Goal: Consume media (video, audio)

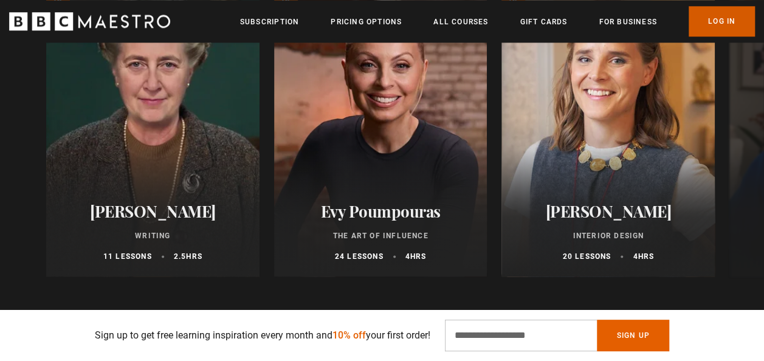
scroll to position [0, 152]
click at [725, 22] on link "Log In" at bounding box center [721, 21] width 66 height 30
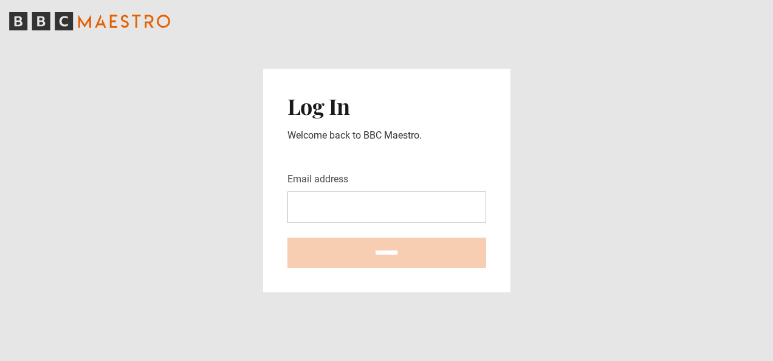
click at [313, 207] on input "Email address" at bounding box center [386, 207] width 199 height 32
type input "**********"
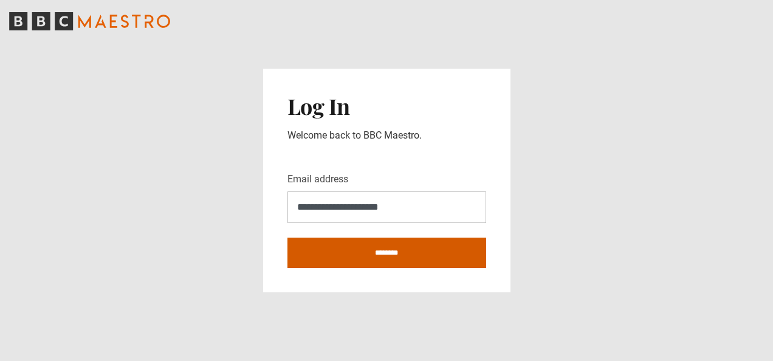
click at [373, 252] on input "********" at bounding box center [386, 253] width 199 height 30
type input "**********"
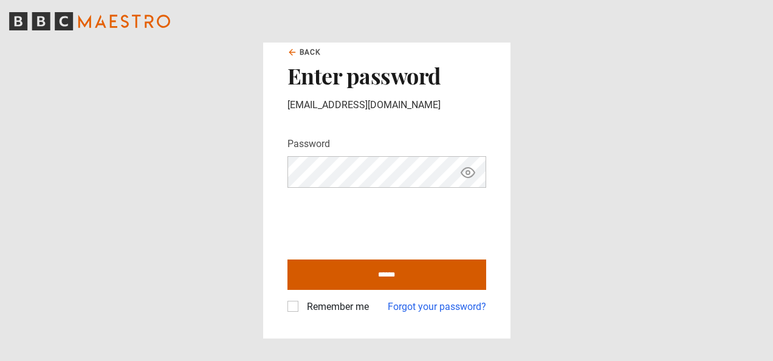
click at [392, 270] on input "******" at bounding box center [386, 274] width 199 height 30
type input "**********"
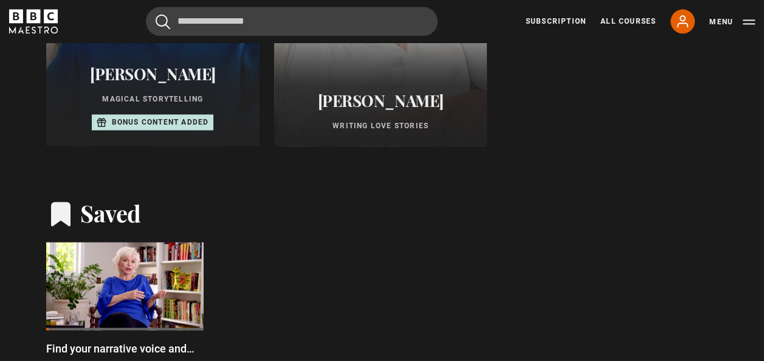
scroll to position [656, 0]
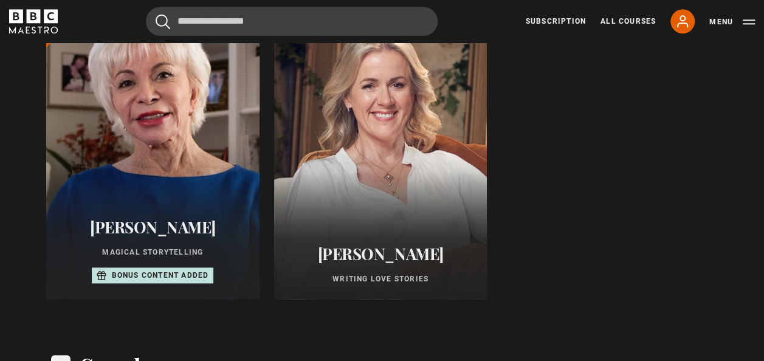
click at [162, 206] on div at bounding box center [152, 153] width 235 height 321
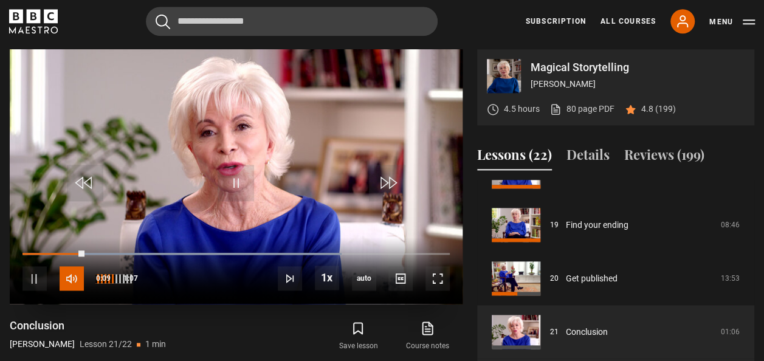
click at [66, 281] on span "Video Player" at bounding box center [72, 278] width 24 height 24
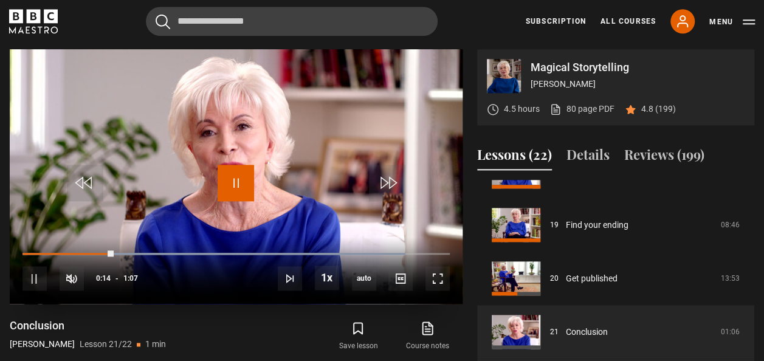
click at [243, 168] on span "Video Player" at bounding box center [235, 183] width 36 height 36
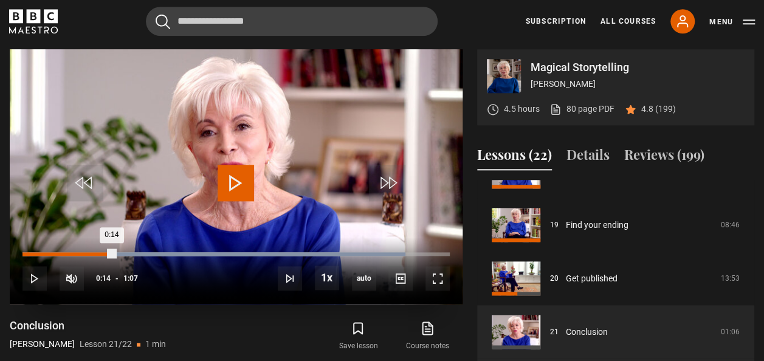
click at [27, 252] on div "0:00" at bounding box center [28, 254] width 2 height 4
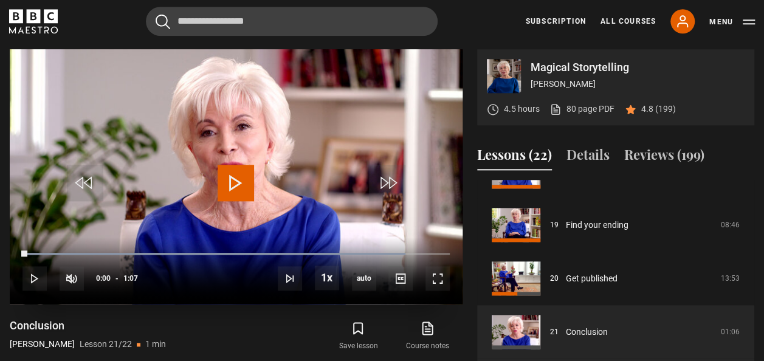
click at [230, 181] on span "Video Player" at bounding box center [235, 183] width 36 height 36
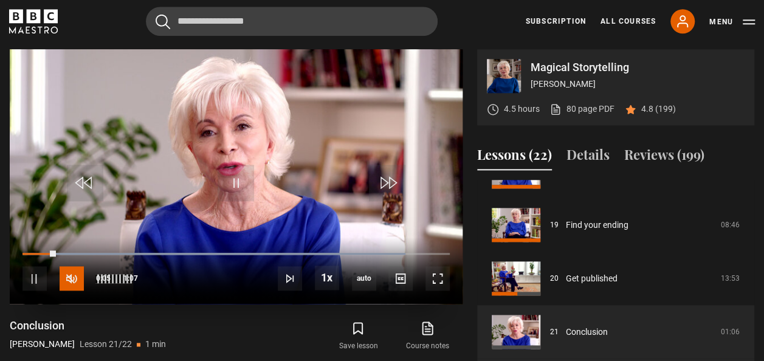
click at [77, 270] on span "Video Player" at bounding box center [72, 278] width 24 height 24
click at [435, 283] on span "Video Player" at bounding box center [437, 278] width 24 height 24
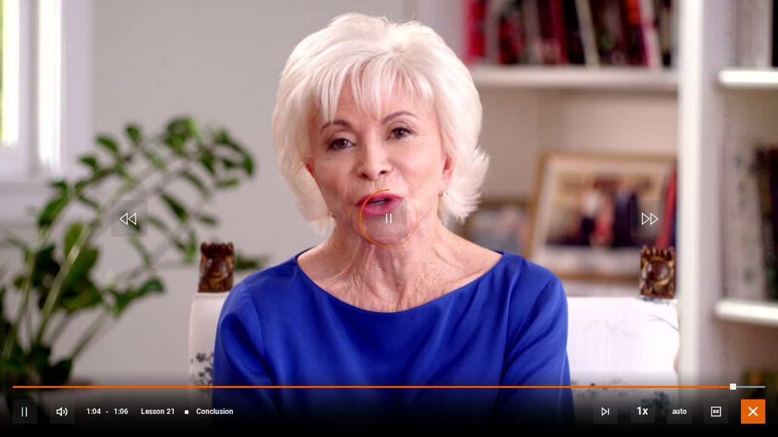
click at [753, 360] on span "Video Player" at bounding box center [753, 412] width 24 height 24
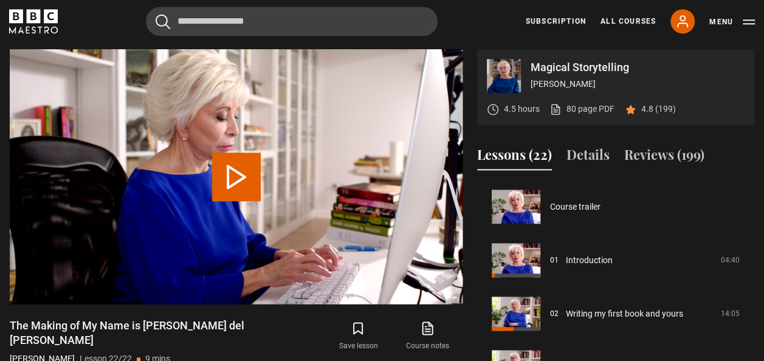
scroll to position [998, 0]
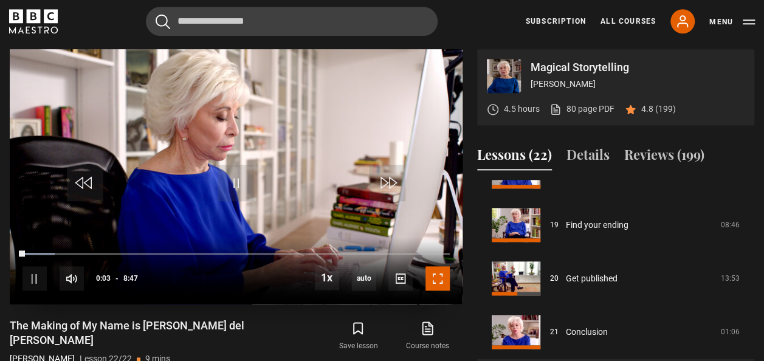
click at [436, 267] on span "Video Player" at bounding box center [437, 278] width 24 height 24
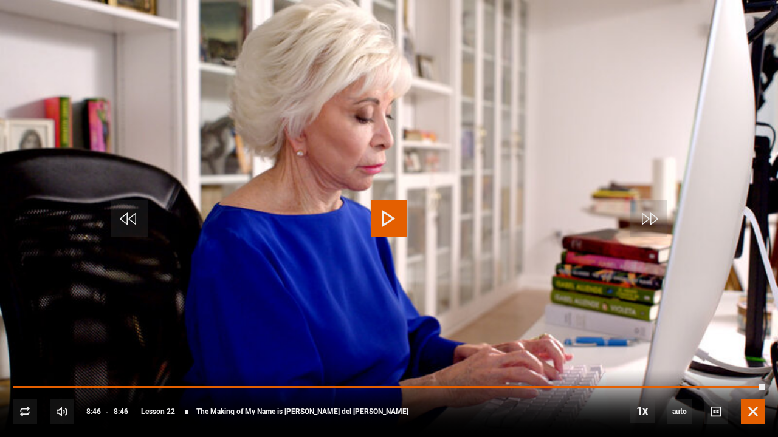
click at [752, 360] on span "Video Player" at bounding box center [753, 412] width 24 height 24
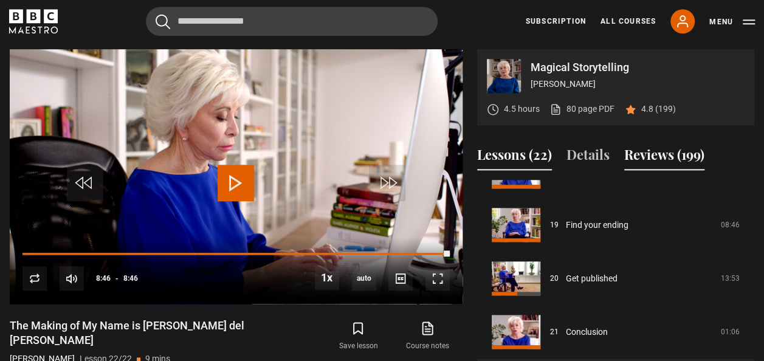
click at [656, 153] on button "Reviews (199)" at bounding box center [664, 158] width 80 height 26
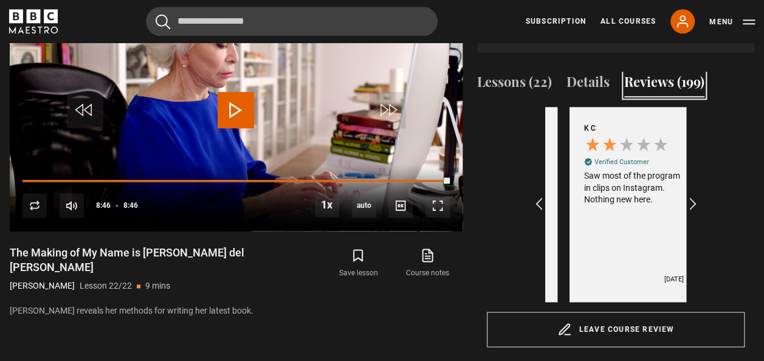
scroll to position [0, 141]
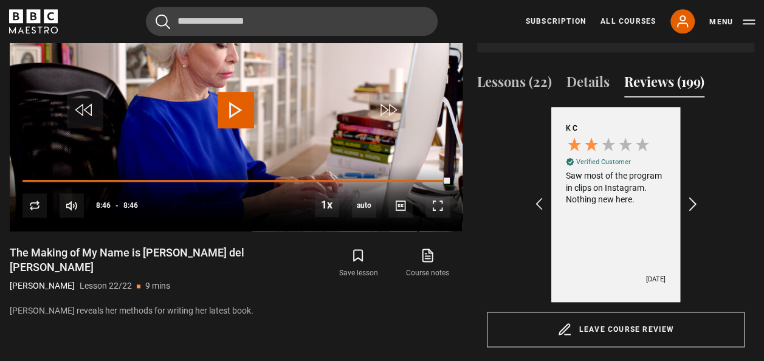
click at [688, 203] on icon "REVIEWS.io Carousel Scroll Right" at bounding box center [692, 204] width 17 height 17
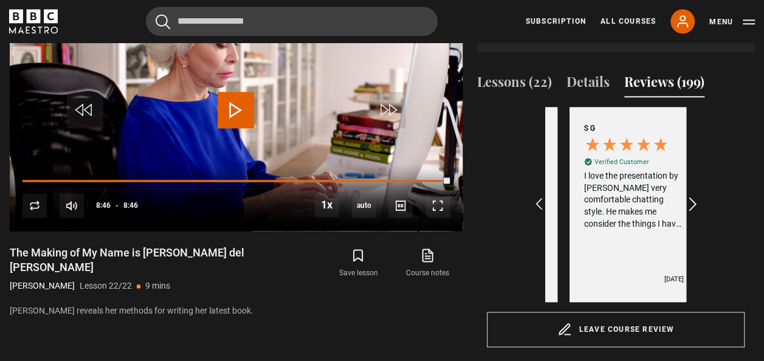
scroll to position [0, 282]
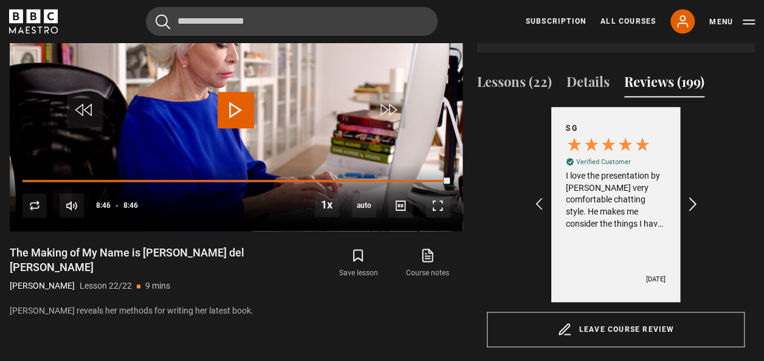
click at [693, 204] on icon "REVIEWS.io Carousel Scroll Right" at bounding box center [692, 204] width 17 height 17
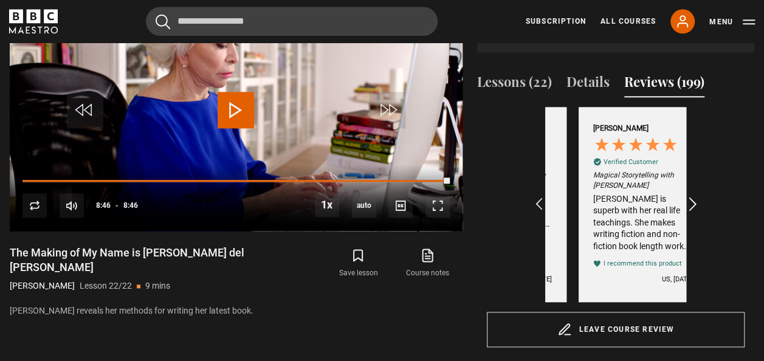
scroll to position [0, 423]
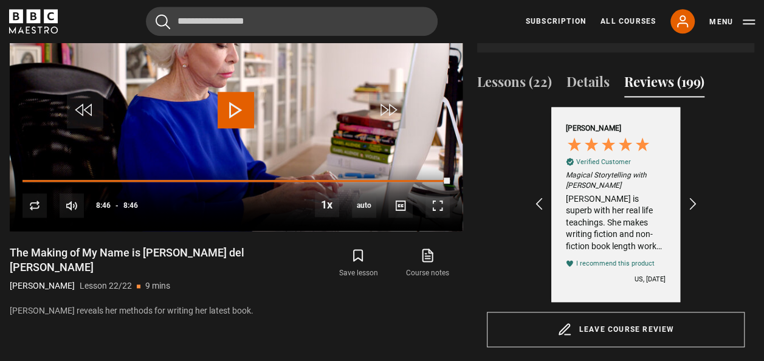
click at [621, 247] on div "[PERSON_NAME] is superb with her real life teachings. She makes writing fiction…" at bounding box center [616, 223] width 100 height 60
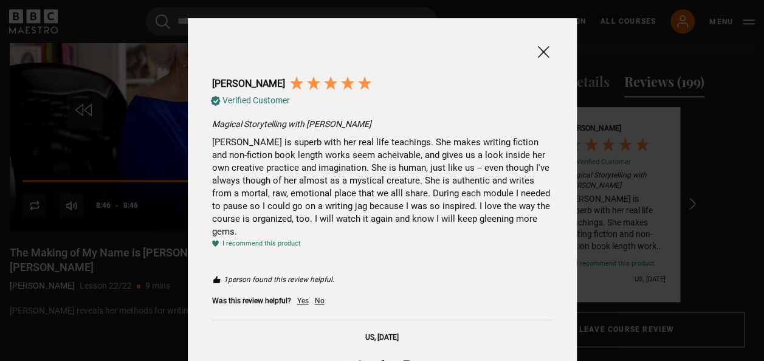
click at [541, 56] on span at bounding box center [543, 51] width 15 height 15
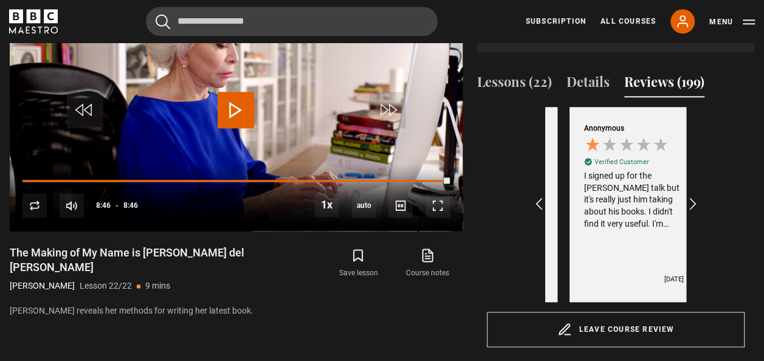
scroll to position [0, 564]
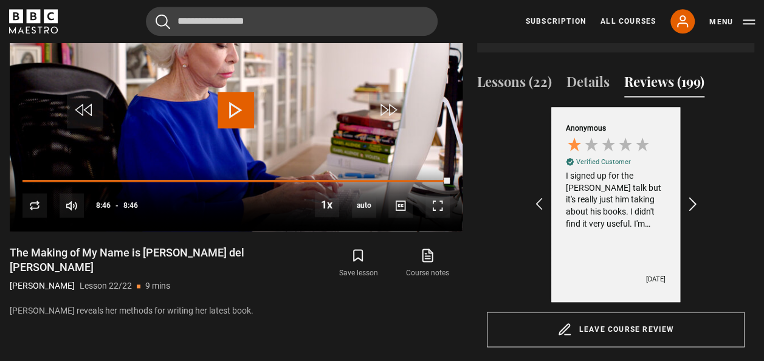
click at [695, 198] on icon "REVIEWS.io Carousel Scroll Right" at bounding box center [692, 204] width 17 height 17
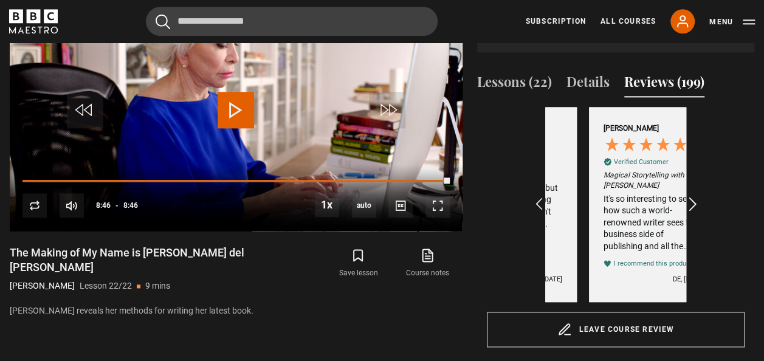
scroll to position [0, 705]
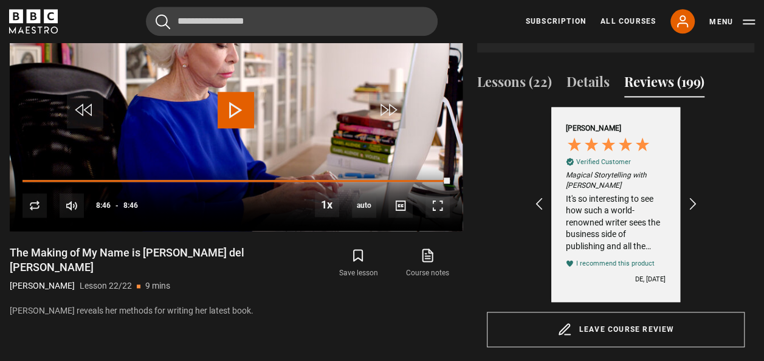
click at [629, 221] on div "It's so interesting to see how such a world-renowned writer sees the business s…" at bounding box center [616, 223] width 100 height 60
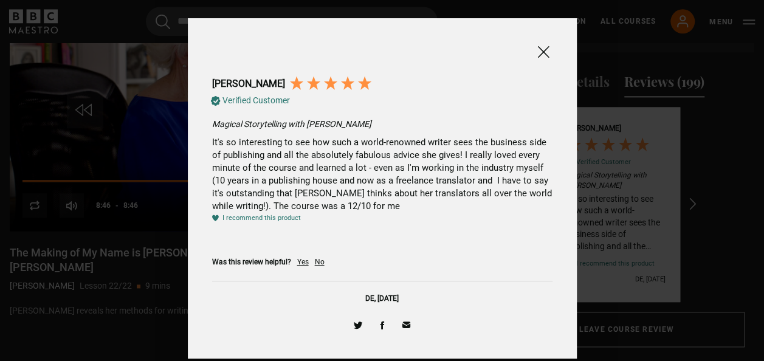
click at [536, 46] on span at bounding box center [543, 51] width 15 height 15
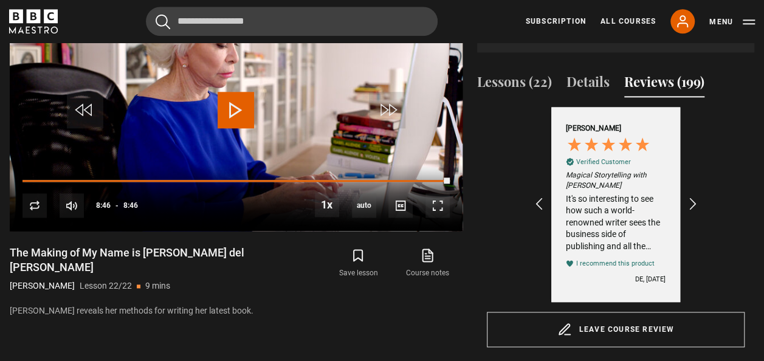
click at [535, 46] on div "4.5 hours 80 page PDF (opens in new tab) 4.8 (199)" at bounding box center [581, 36] width 189 height 32
click at [691, 202] on icon "REVIEWS.io Carousel Scroll Right" at bounding box center [692, 204] width 17 height 17
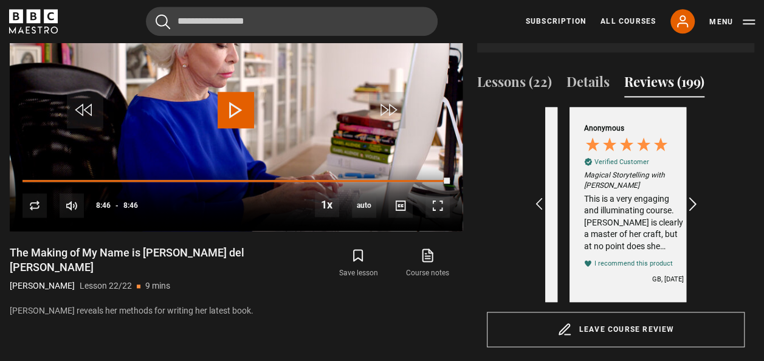
scroll to position [0, 846]
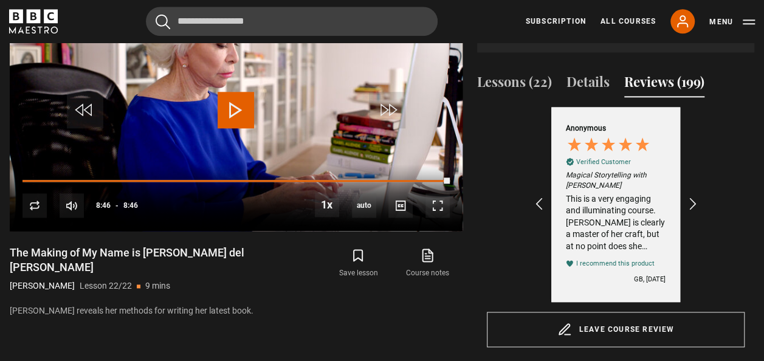
click at [638, 231] on div "This is a very engaging and illuminating course. [PERSON_NAME] is clearly a mas…" at bounding box center [616, 223] width 100 height 60
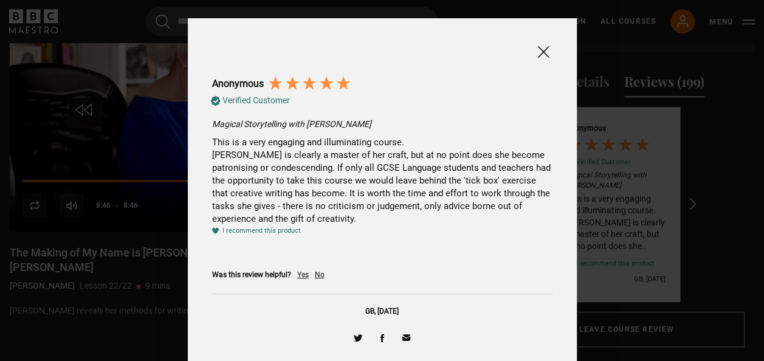
click at [548, 56] on div "Anonymous Verified Customer Magical Storytelling with [PERSON_NAME] This is a v…" at bounding box center [382, 194] width 365 height 329
click at [541, 52] on span at bounding box center [543, 51] width 15 height 15
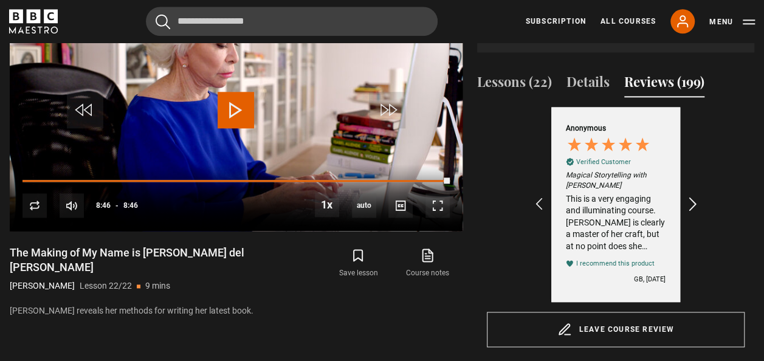
click at [690, 200] on icon "REVIEWS.io Carousel Scroll Right" at bounding box center [692, 204] width 17 height 17
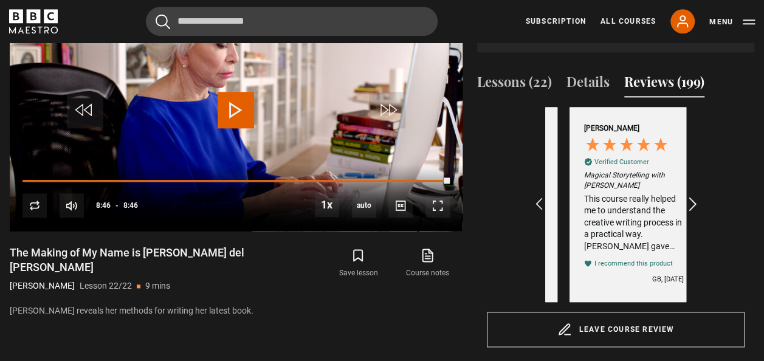
scroll to position [0, 987]
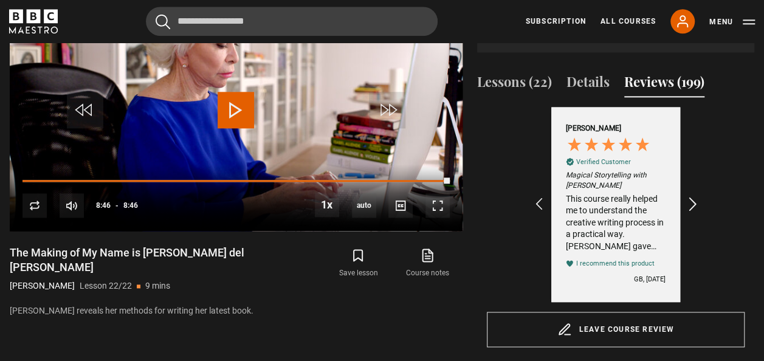
click at [690, 199] on icon "REVIEWS.io Carousel Scroll Right" at bounding box center [692, 204] width 17 height 17
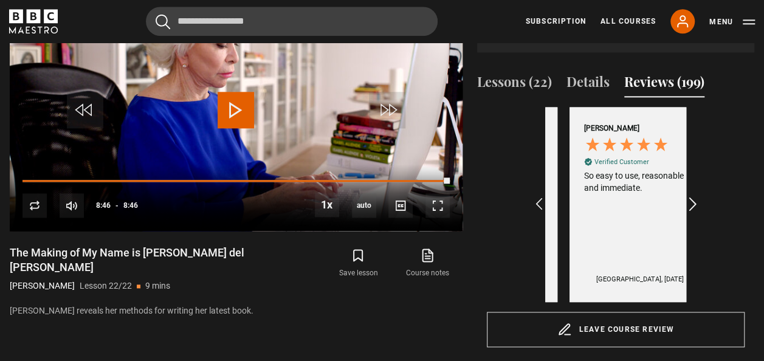
scroll to position [0, 1128]
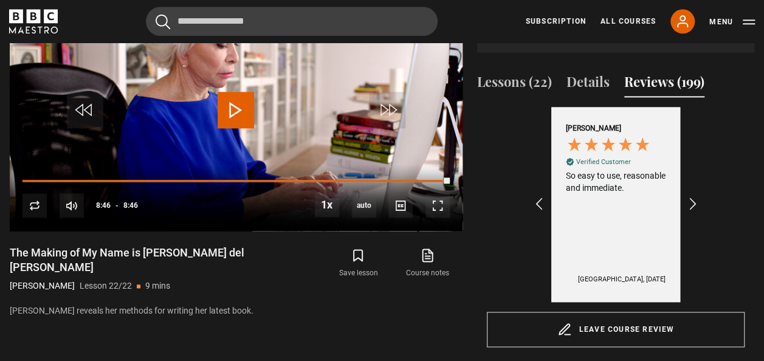
click at [701, 200] on div "Excellent 4.6 average 875 reviews [PERSON_NAME] Verified Customer Excellent and…" at bounding box center [616, 204] width 258 height 194
click at [693, 208] on icon "REVIEWS.io Carousel Scroll Right" at bounding box center [692, 204] width 17 height 17
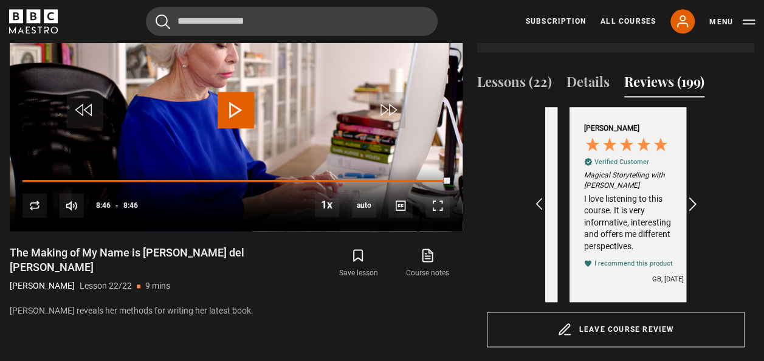
scroll to position [0, 1269]
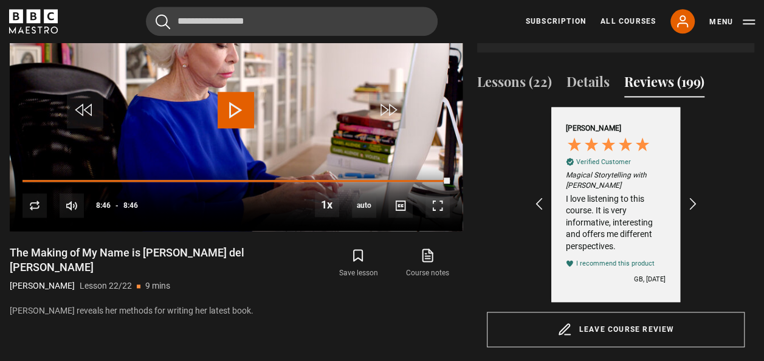
click at [635, 198] on div "I love listening to this course. It is very informative, interesting and offers…" at bounding box center [616, 223] width 100 height 60
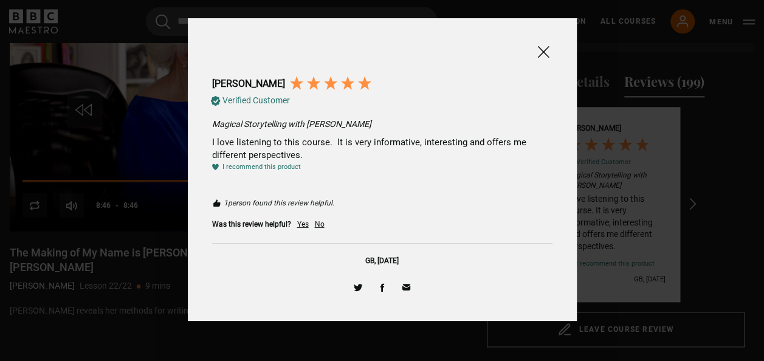
click at [544, 55] on span at bounding box center [543, 51] width 15 height 15
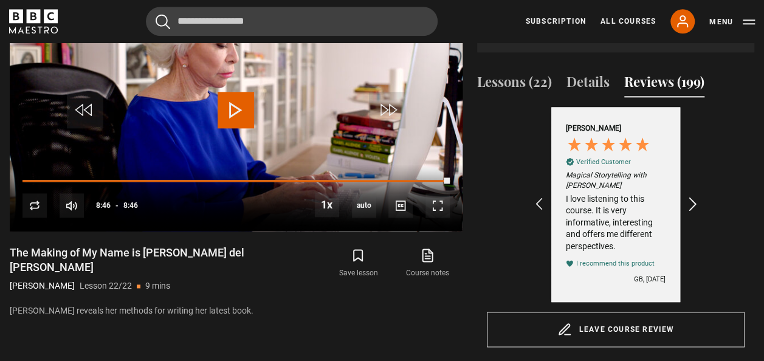
click at [686, 203] on icon "REVIEWS.io Carousel Scroll Right" at bounding box center [692, 204] width 17 height 17
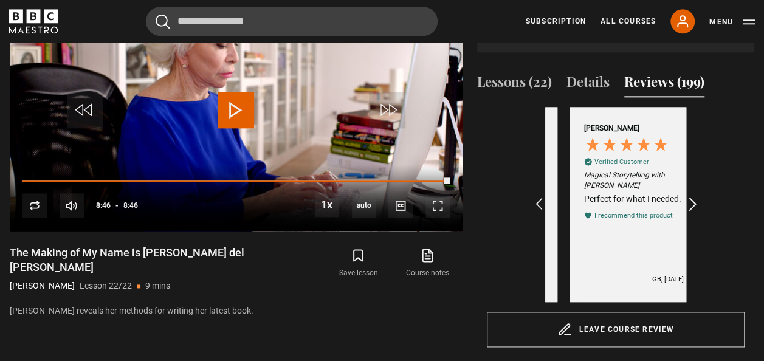
scroll to position [0, 1409]
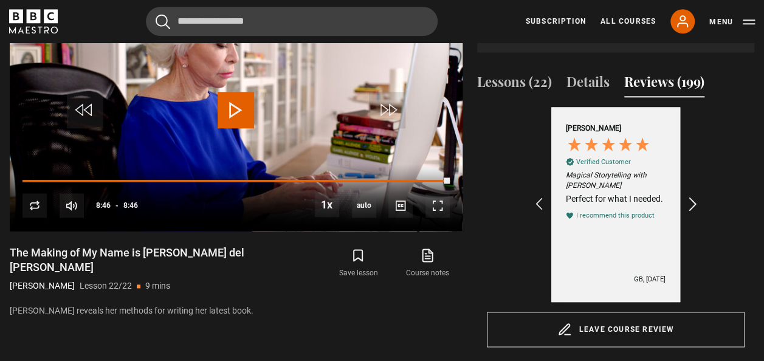
click at [693, 203] on icon "REVIEWS.io Carousel Scroll Right" at bounding box center [692, 204] width 17 height 17
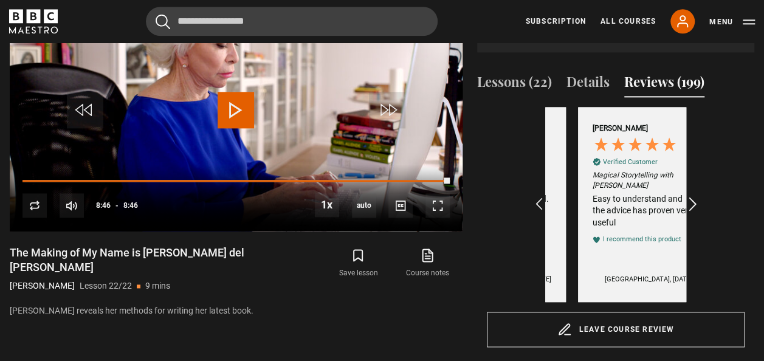
scroll to position [0, 1550]
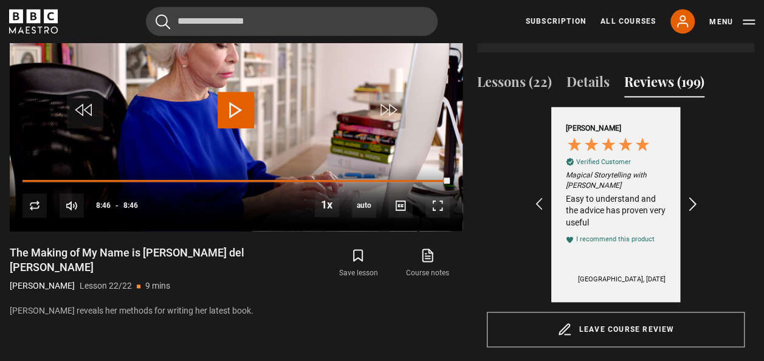
click at [693, 203] on icon "REVIEWS.io Carousel Scroll Right" at bounding box center [692, 204] width 17 height 17
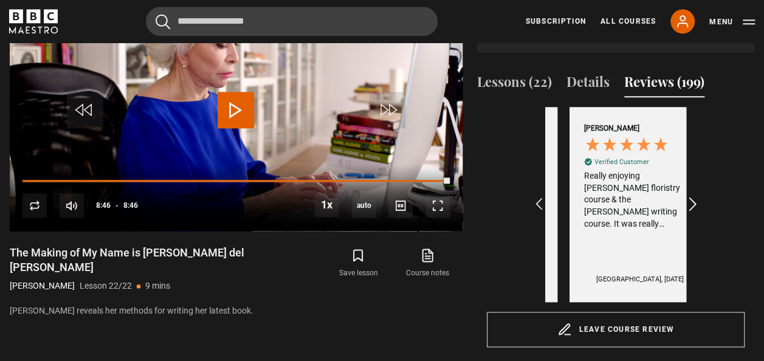
scroll to position [0, 1691]
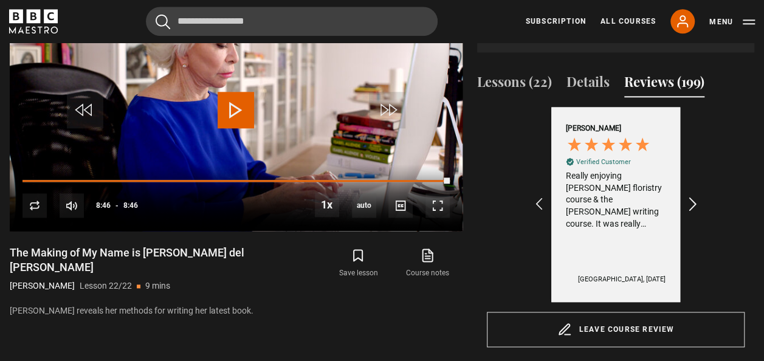
click at [693, 203] on icon "REVIEWS.io Carousel Scroll Right" at bounding box center [692, 204] width 17 height 17
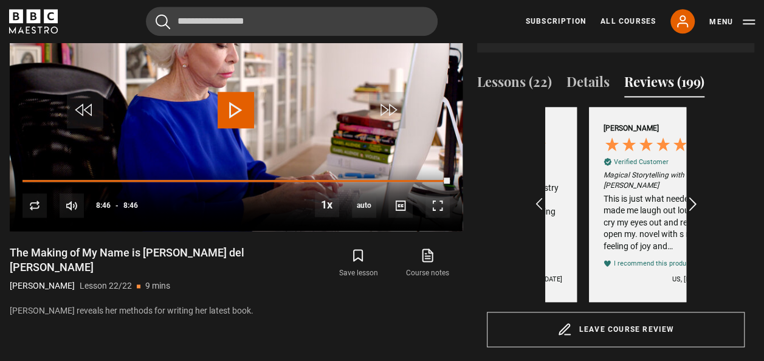
scroll to position [0, 1832]
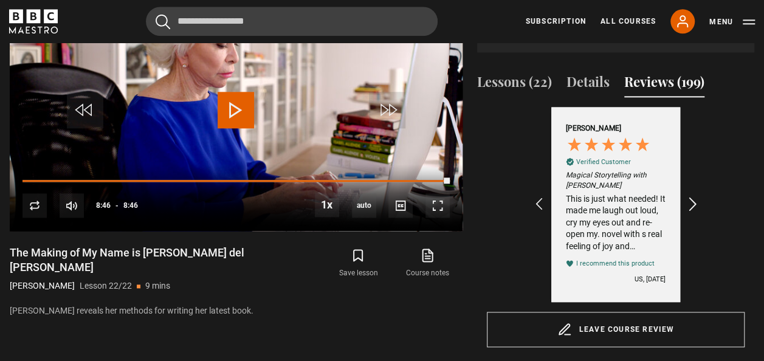
click at [693, 203] on icon "REVIEWS.io Carousel Scroll Right" at bounding box center [692, 204] width 17 height 17
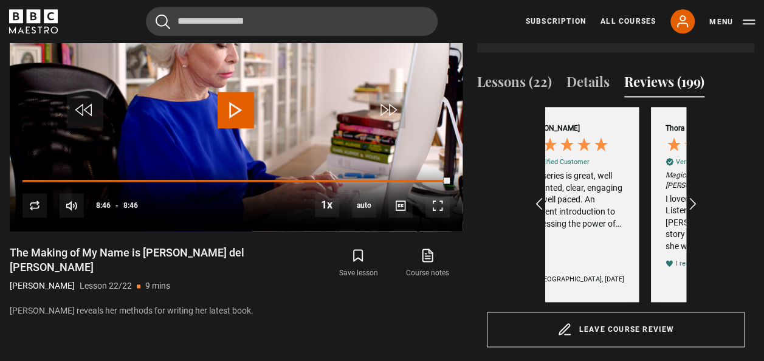
scroll to position [0, 2114]
